Goal: Task Accomplishment & Management: Complete application form

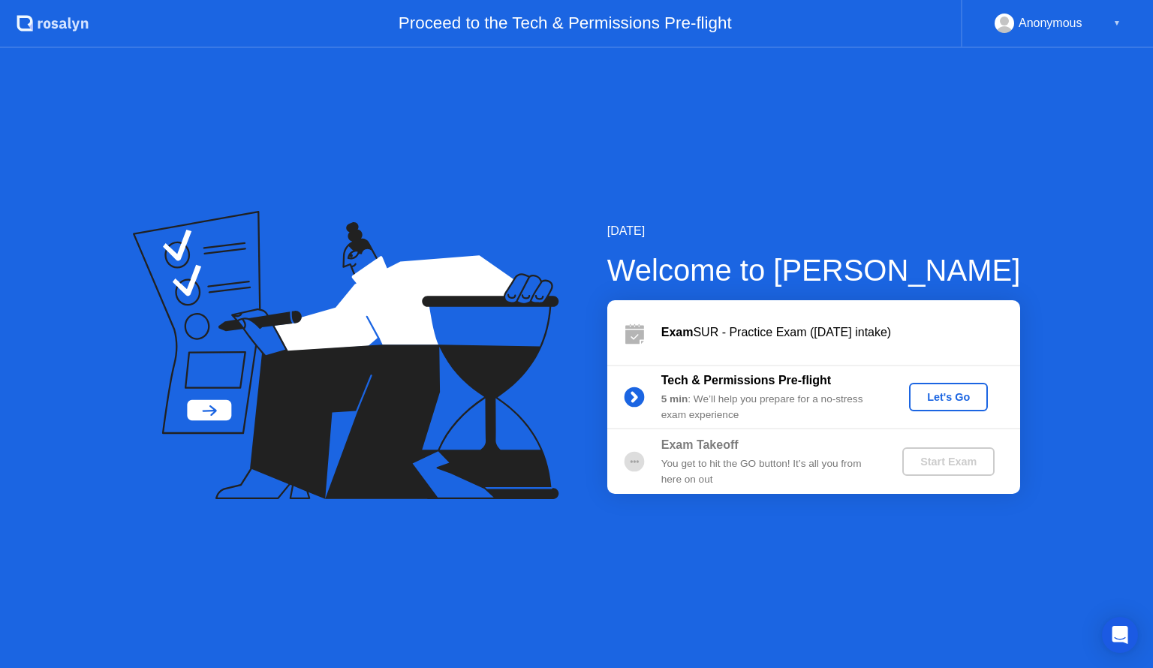
click at [943, 397] on div "Let's Go" at bounding box center [948, 397] width 67 height 12
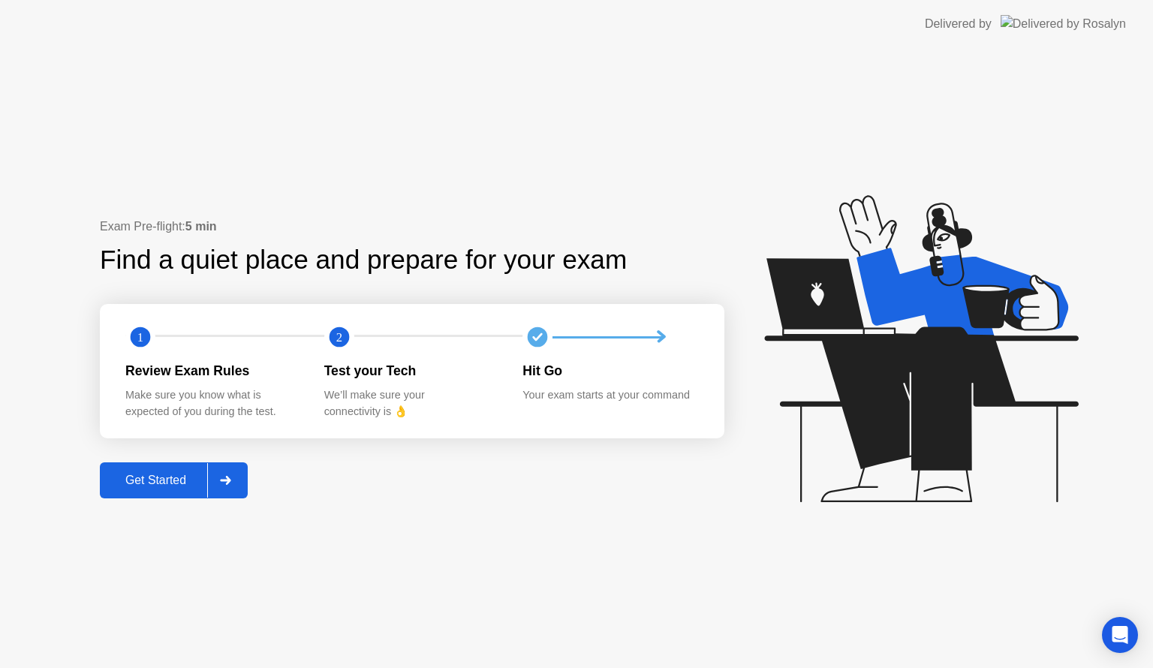
click at [175, 487] on div "Get Started" at bounding box center [155, 481] width 103 height 14
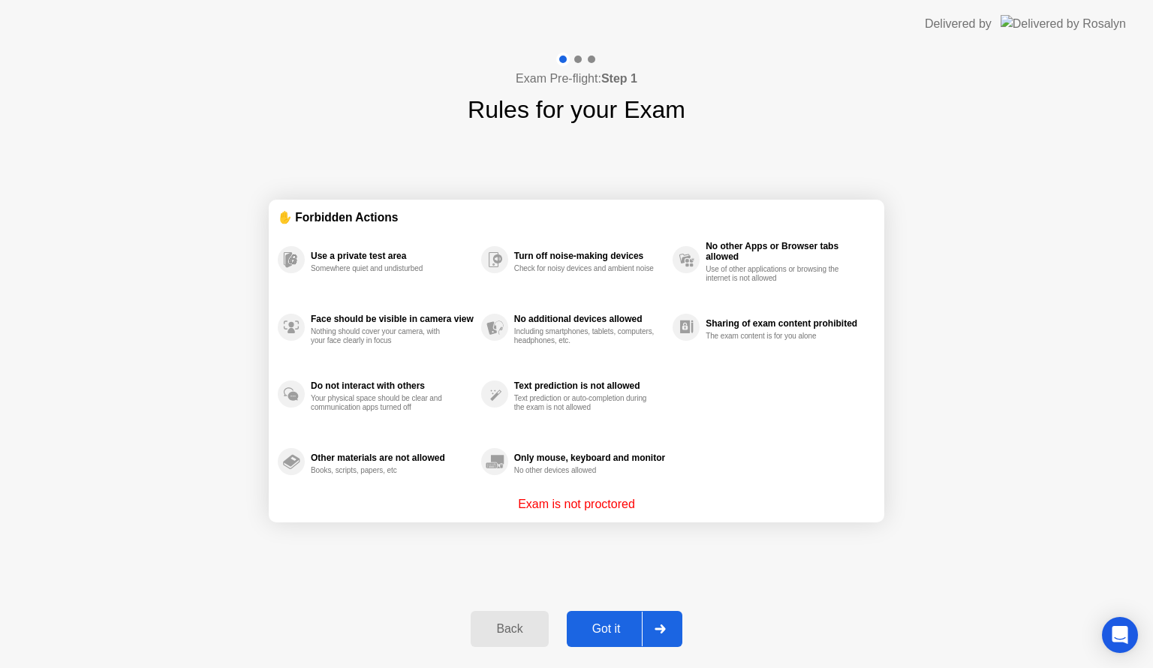
click at [611, 630] on div "Got it" at bounding box center [606, 630] width 71 height 14
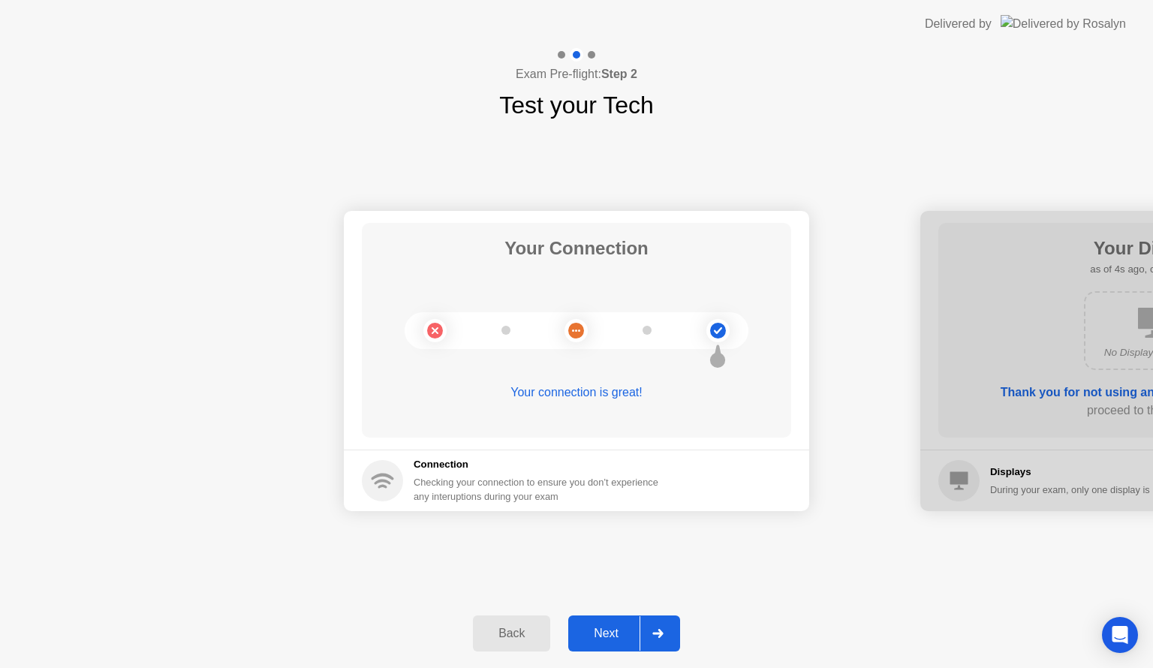
click at [602, 637] on div "Next" at bounding box center [606, 634] width 67 height 14
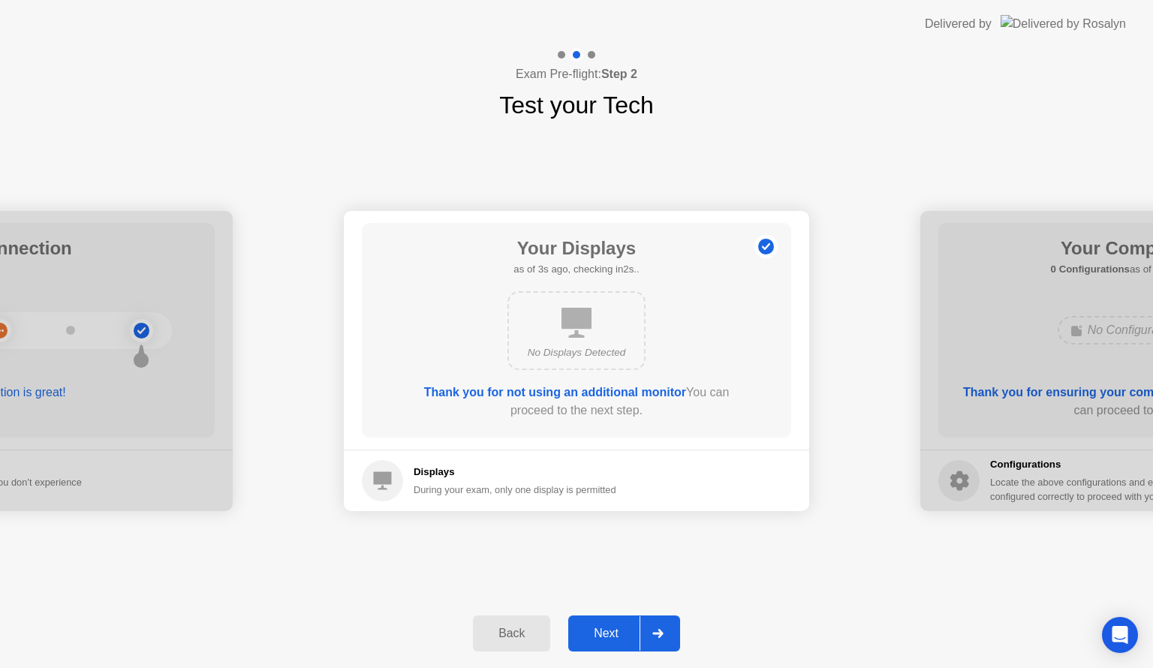
click at [602, 637] on div "Next" at bounding box center [606, 634] width 67 height 14
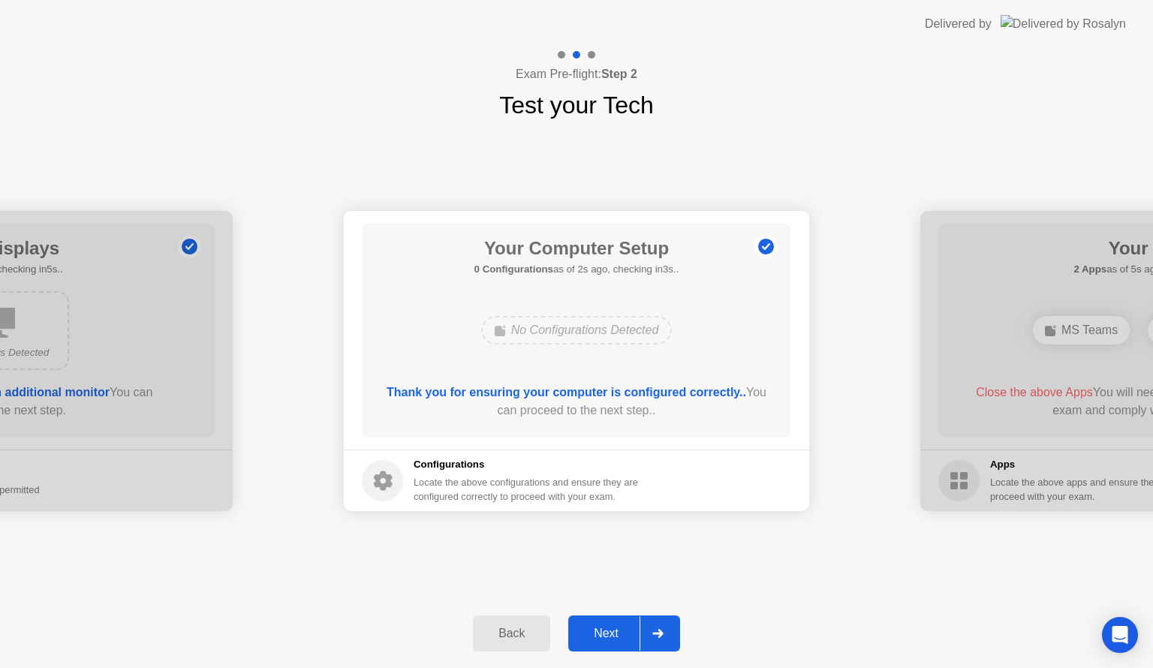
click at [602, 637] on div "Next" at bounding box center [606, 634] width 67 height 14
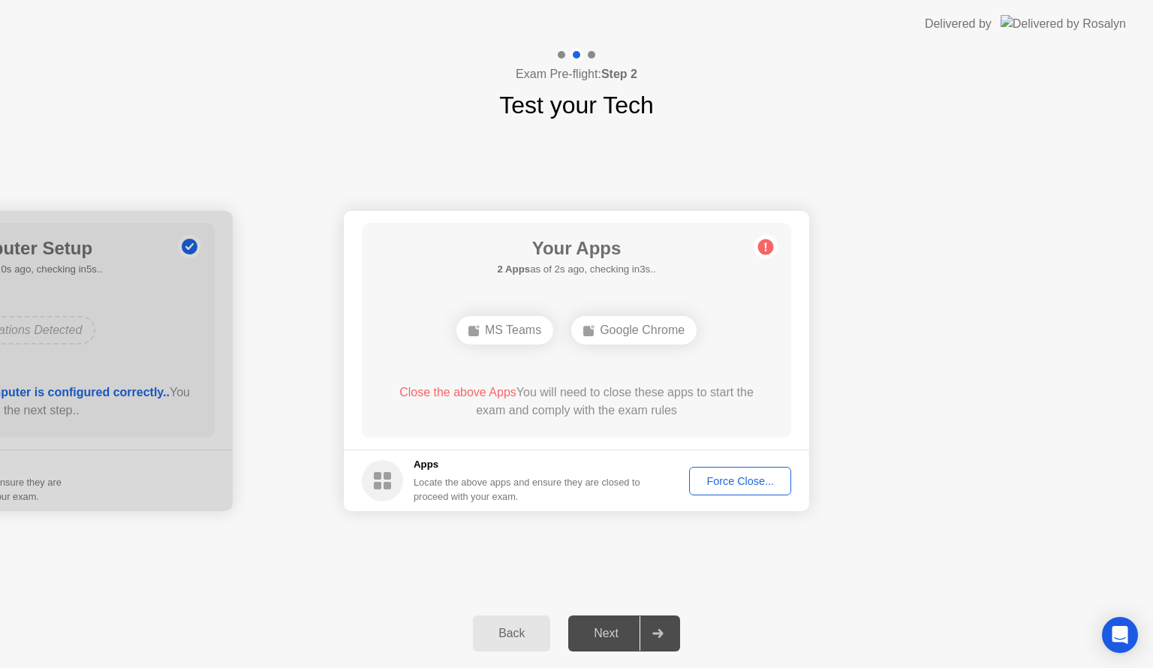
click at [617, 632] on div "Next" at bounding box center [606, 634] width 67 height 14
click at [659, 641] on div at bounding box center [658, 634] width 36 height 35
click at [499, 630] on div "Back" at bounding box center [512, 634] width 68 height 14
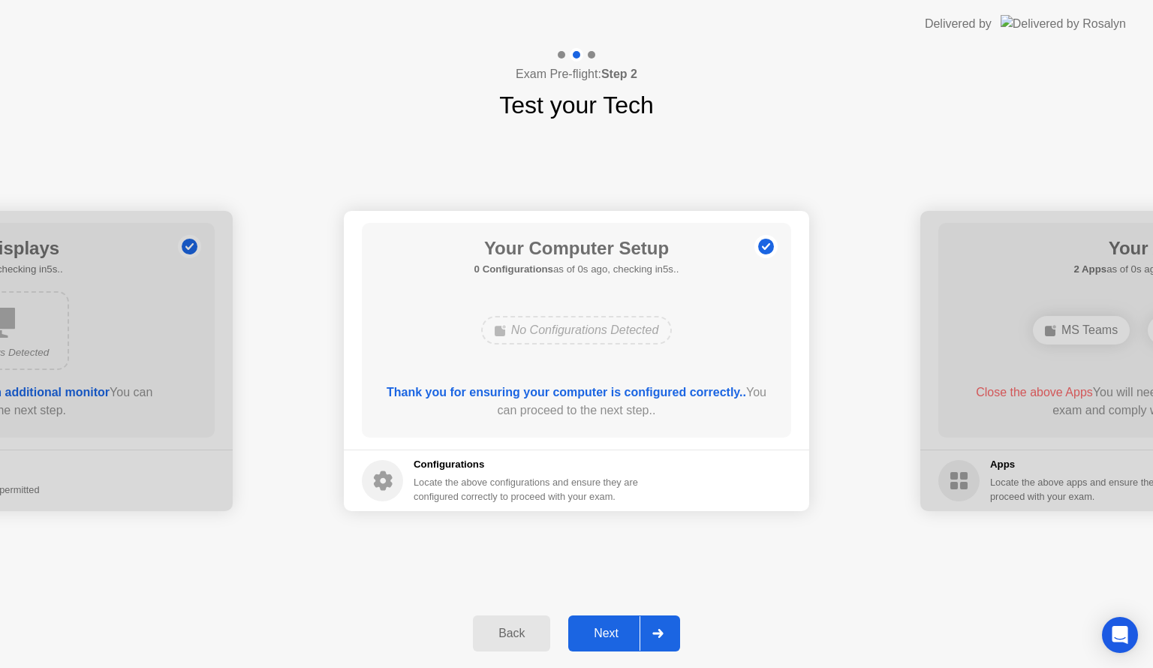
click at [499, 630] on div "Back" at bounding box center [512, 634] width 68 height 14
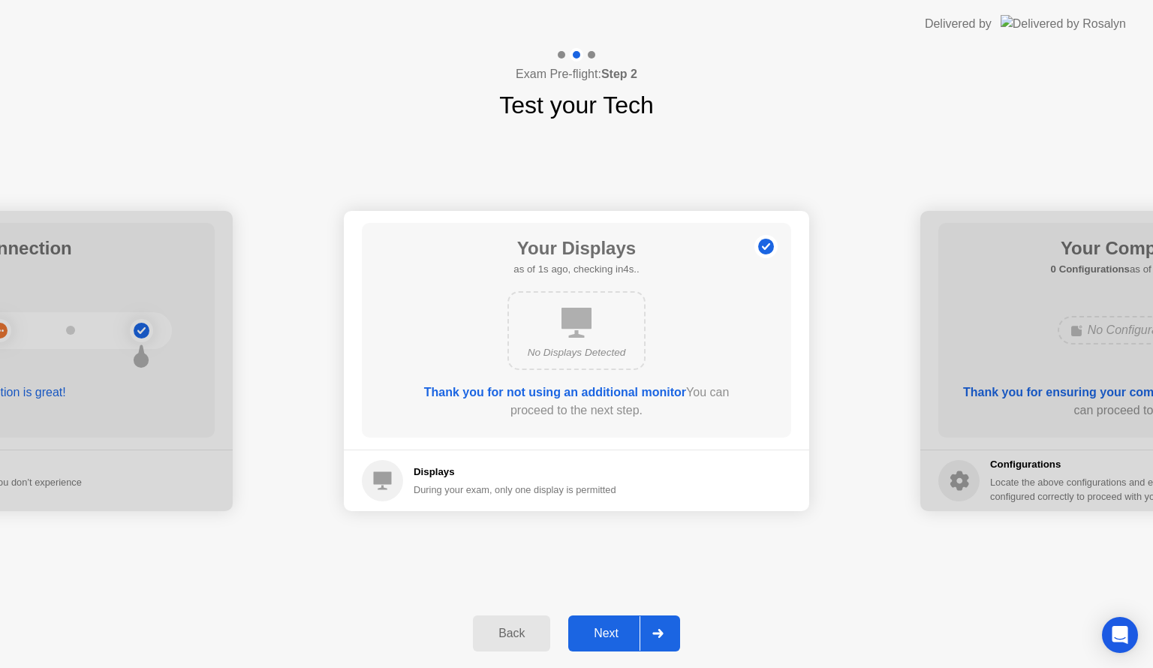
click at [604, 631] on div "Next" at bounding box center [606, 634] width 67 height 14
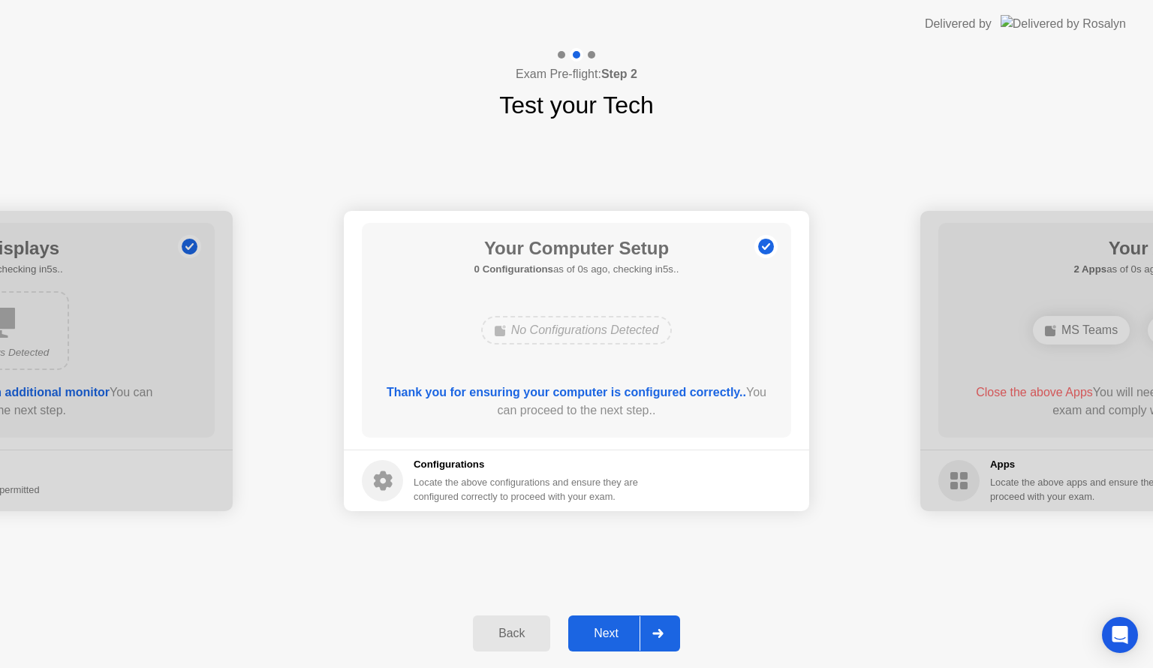
click at [604, 631] on div "Next" at bounding box center [606, 634] width 67 height 14
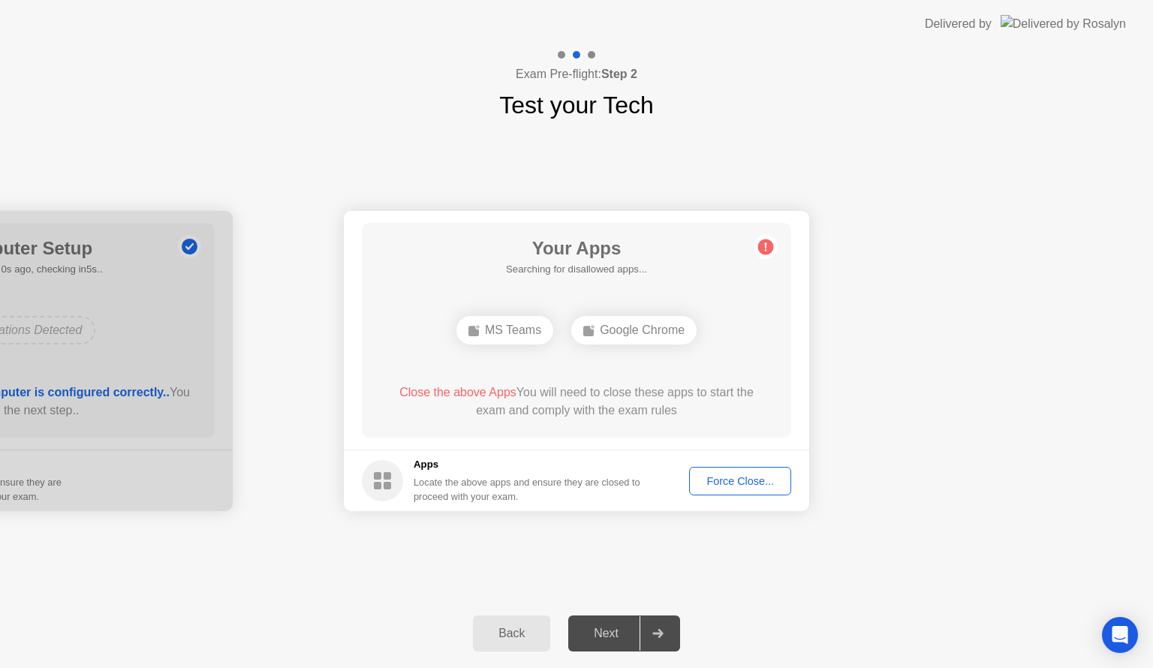
click at [754, 484] on div "Force Close..." at bounding box center [741, 481] width 92 height 12
click at [752, 485] on div "Force Close..." at bounding box center [741, 481] width 92 height 12
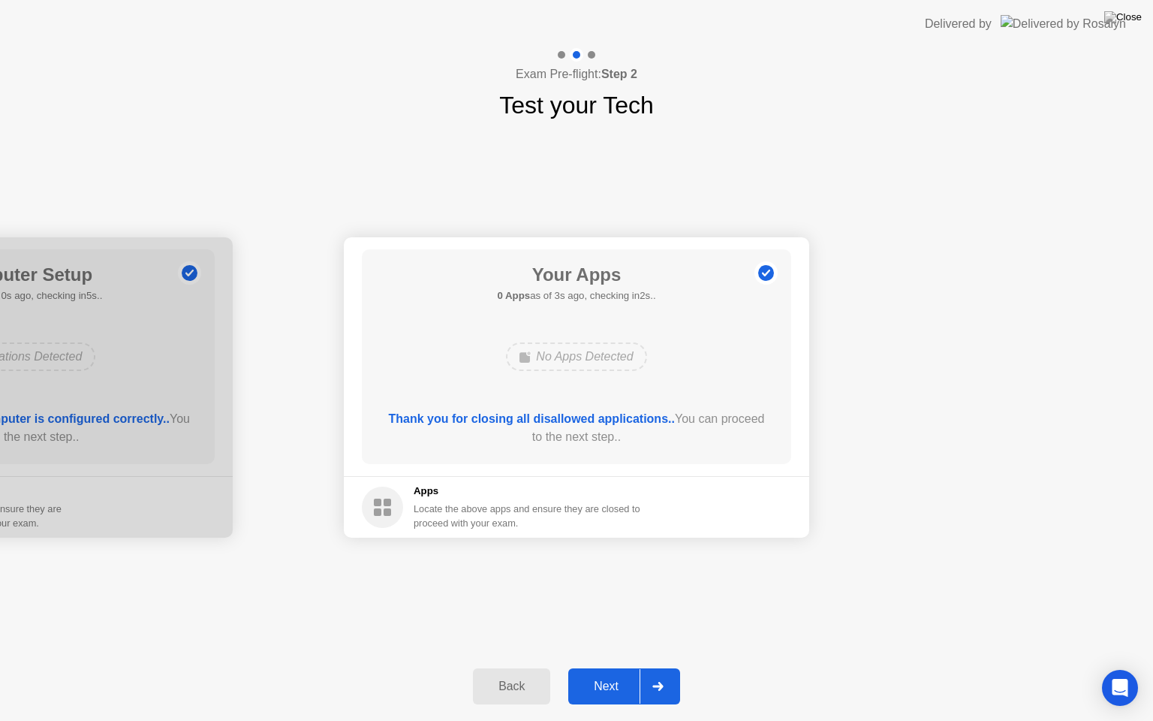
click at [607, 668] on div "Next" at bounding box center [606, 687] width 67 height 14
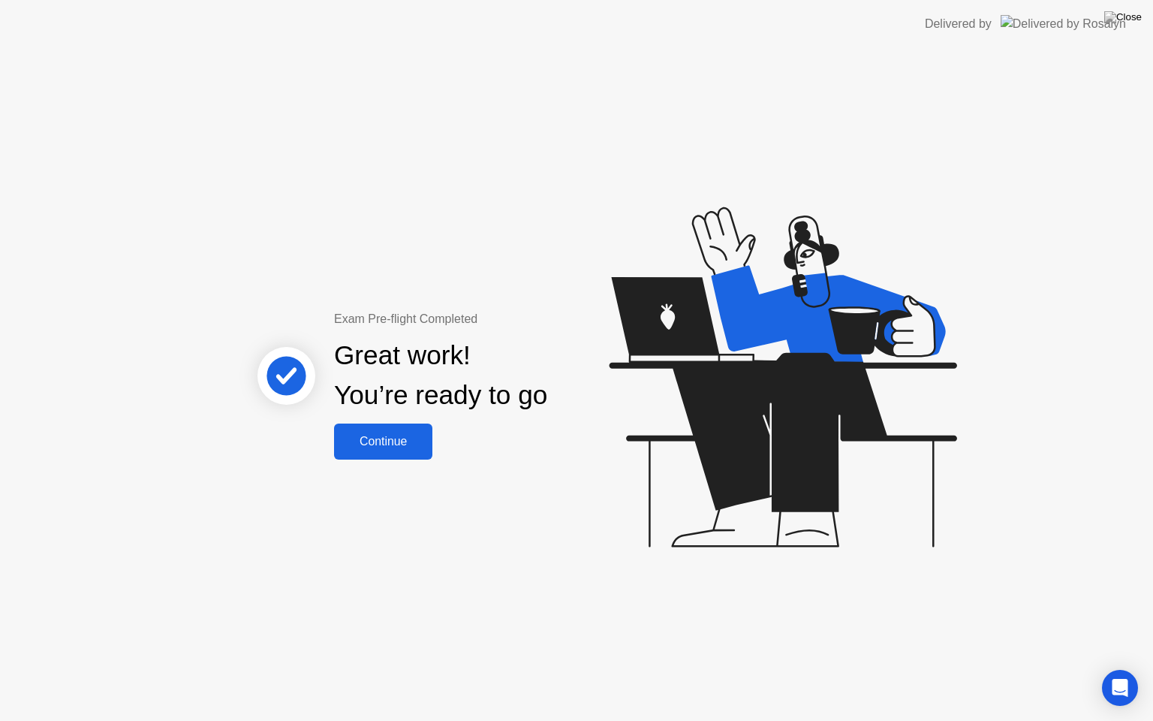
click at [417, 447] on div "Continue" at bounding box center [383, 442] width 89 height 14
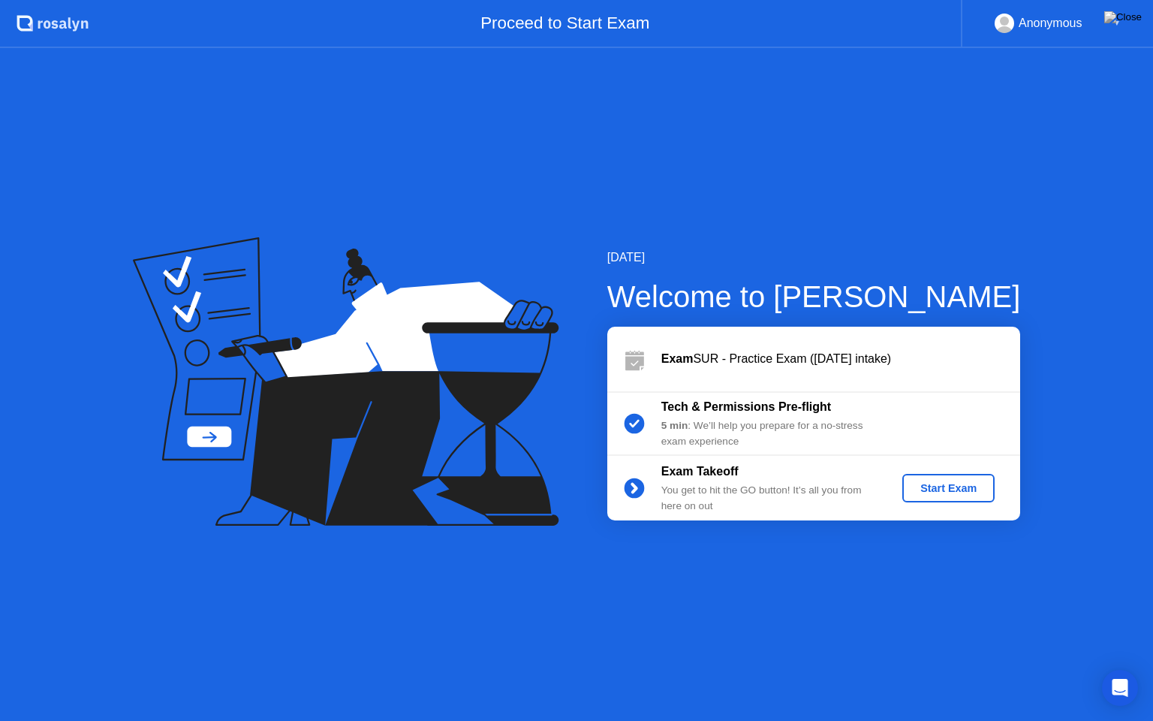
click at [968, 490] on div "Start Exam" at bounding box center [949, 488] width 80 height 12
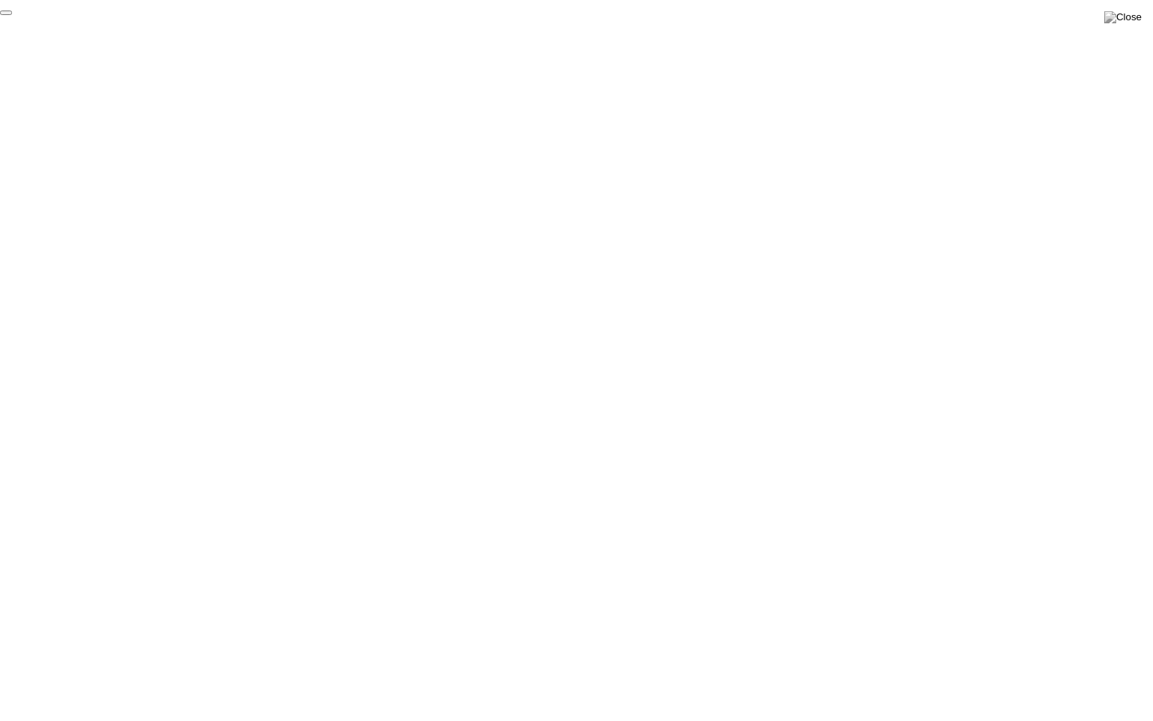
click at [12, 15] on button "End Proctoring Session" at bounding box center [6, 13] width 12 height 5
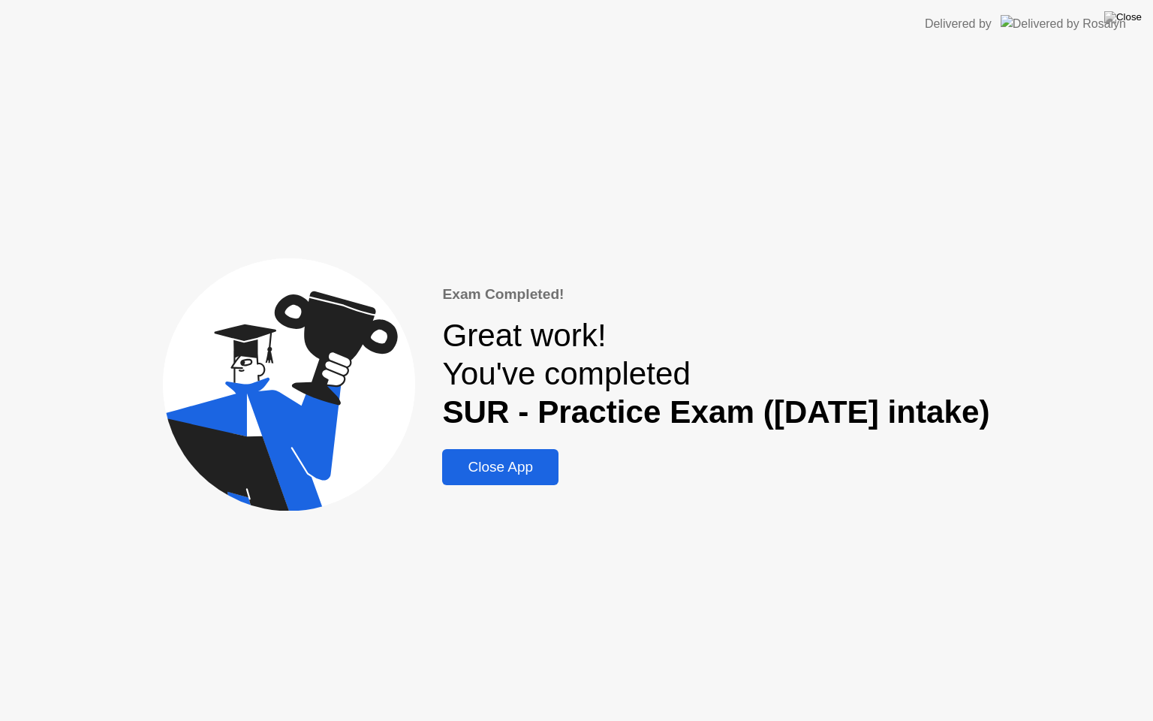
click at [496, 470] on div "Close App" at bounding box center [500, 467] width 107 height 17
